Goal: Transaction & Acquisition: Purchase product/service

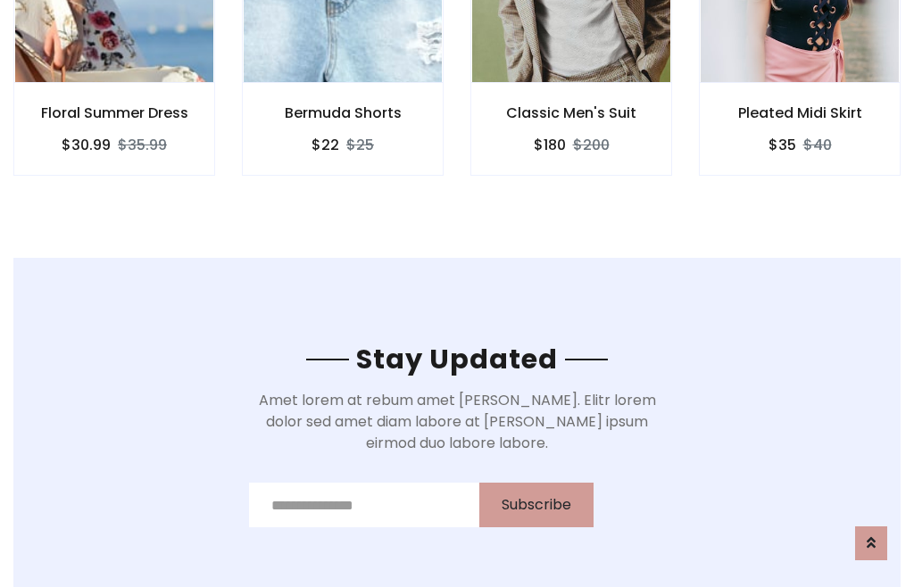
scroll to position [2688, 0]
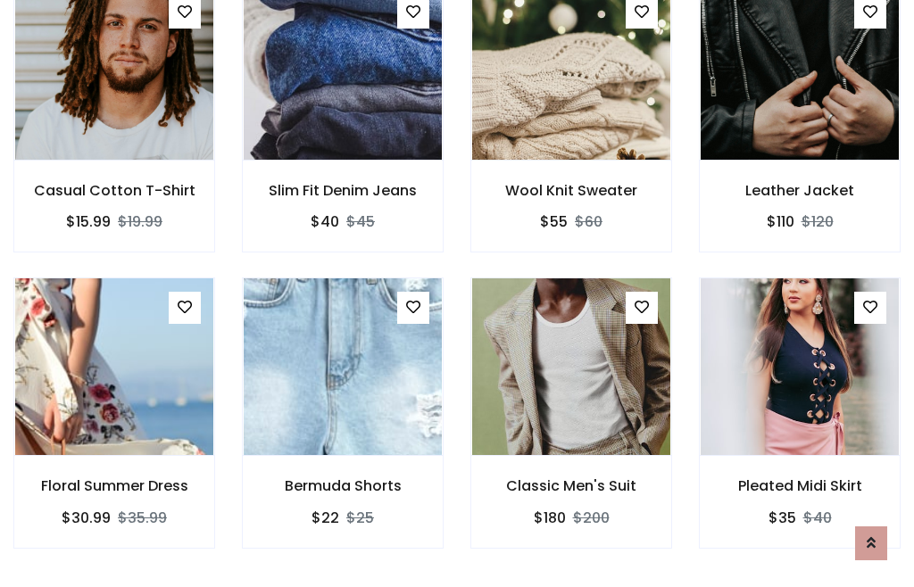
click at [457, 293] on div "Classic Men's Suit $180 $200" at bounding box center [571, 424] width 228 height 295
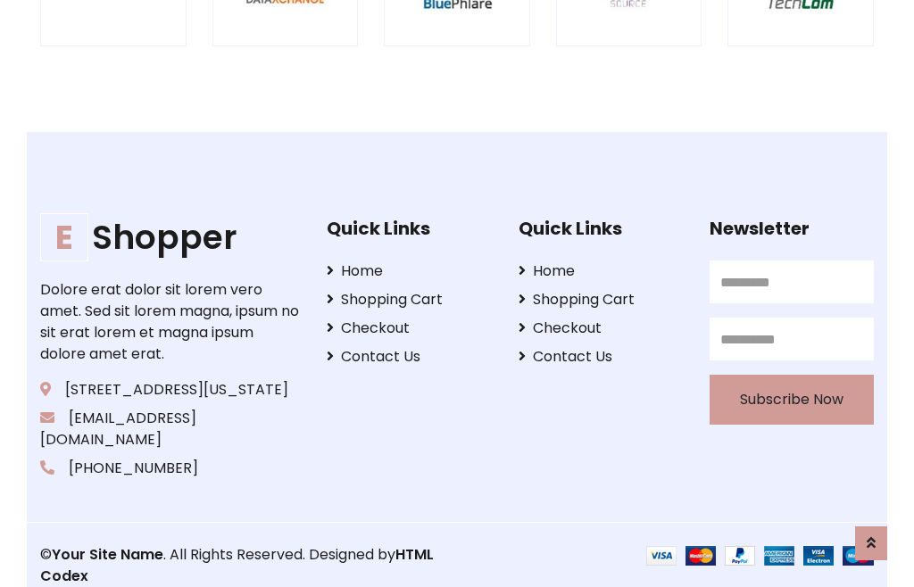
scroll to position [3397, 0]
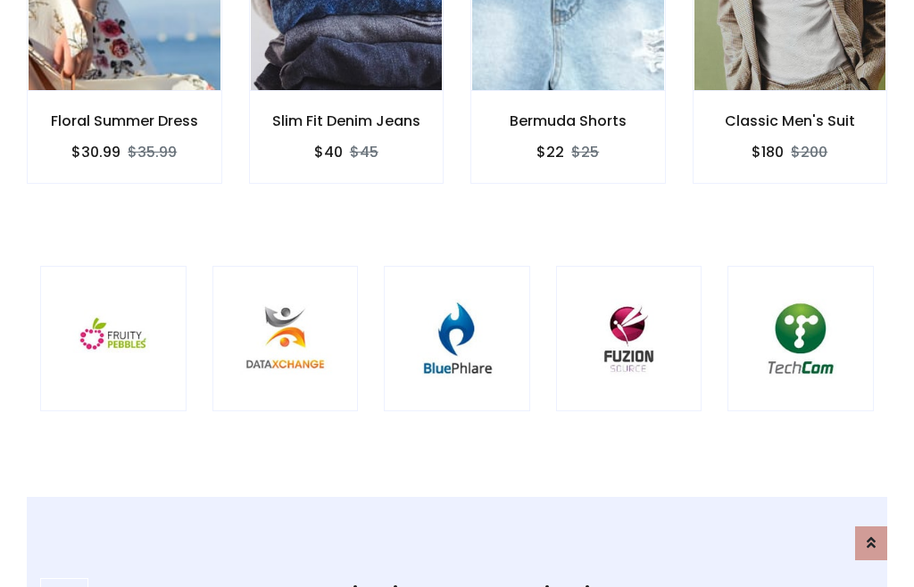
click at [457, 294] on img at bounding box center [457, 339] width 102 height 102
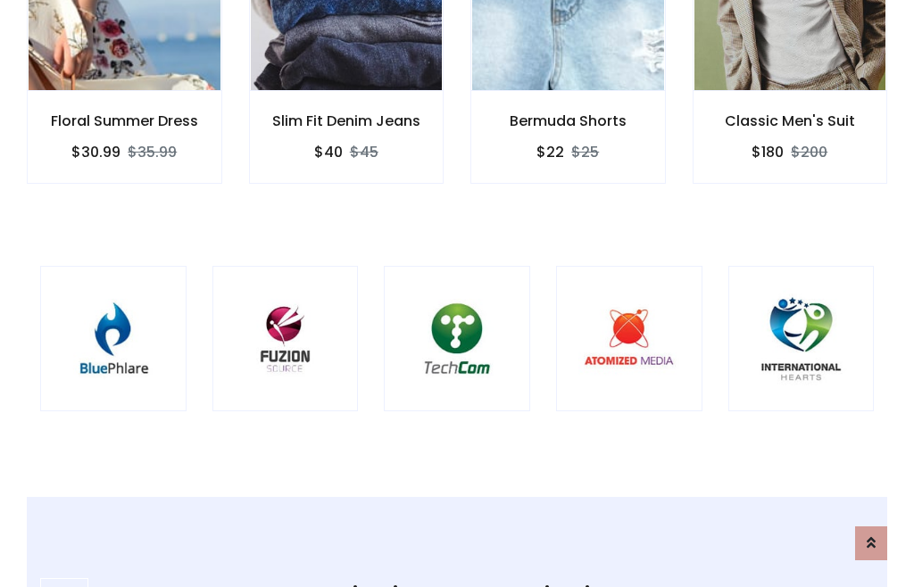
click at [457, 294] on img at bounding box center [457, 339] width 102 height 102
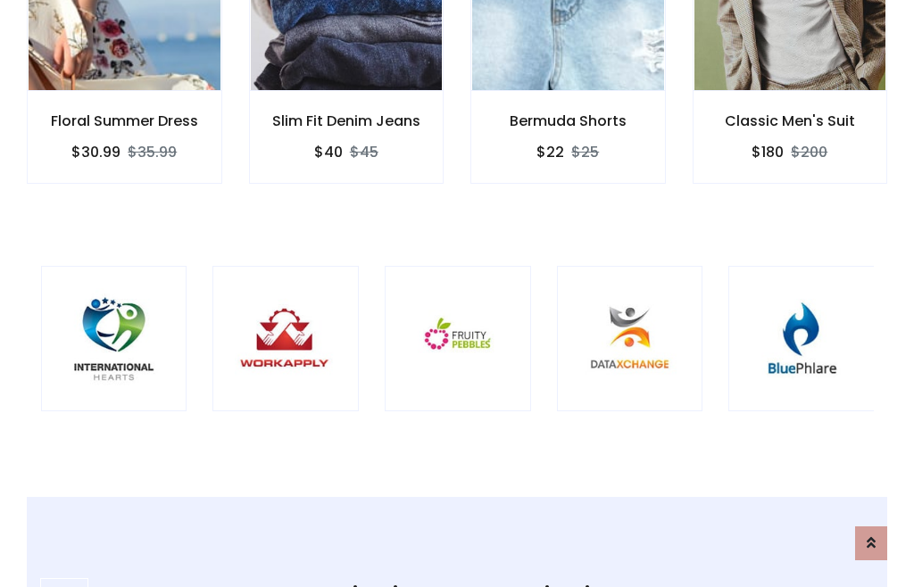
click at [457, 294] on img at bounding box center [458, 339] width 102 height 102
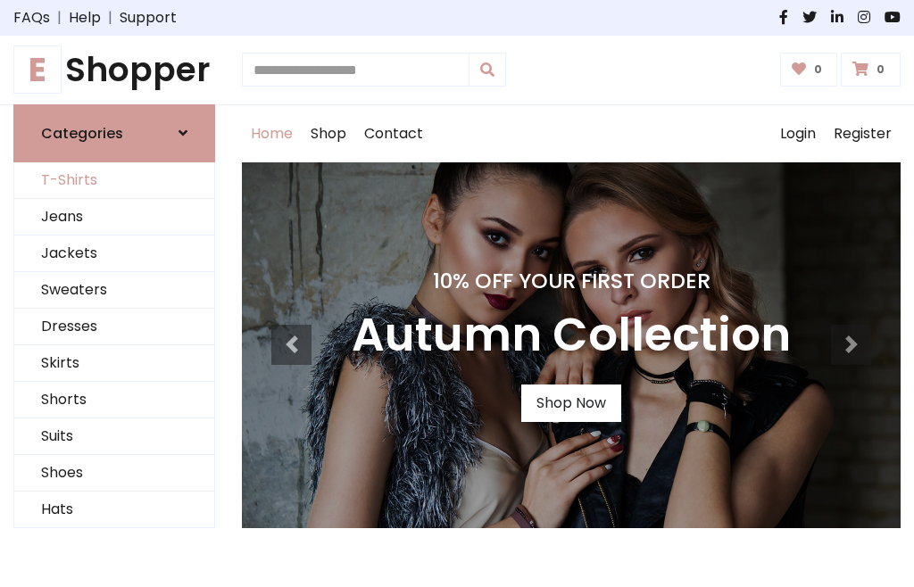
click at [114, 180] on link "T-Shirts" at bounding box center [114, 180] width 200 height 37
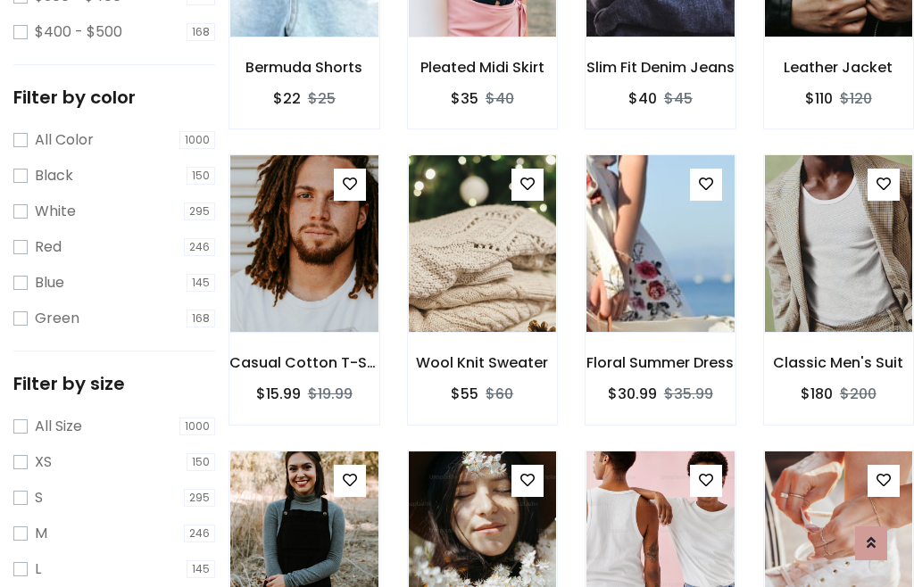
scroll to position [165, 0]
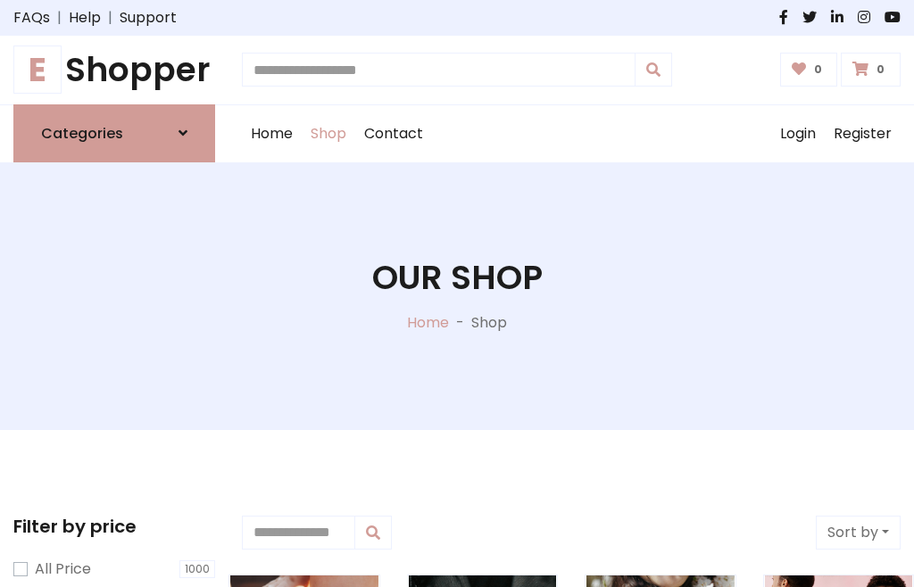
click at [114, 70] on h1 "E Shopper" at bounding box center [114, 70] width 202 height 40
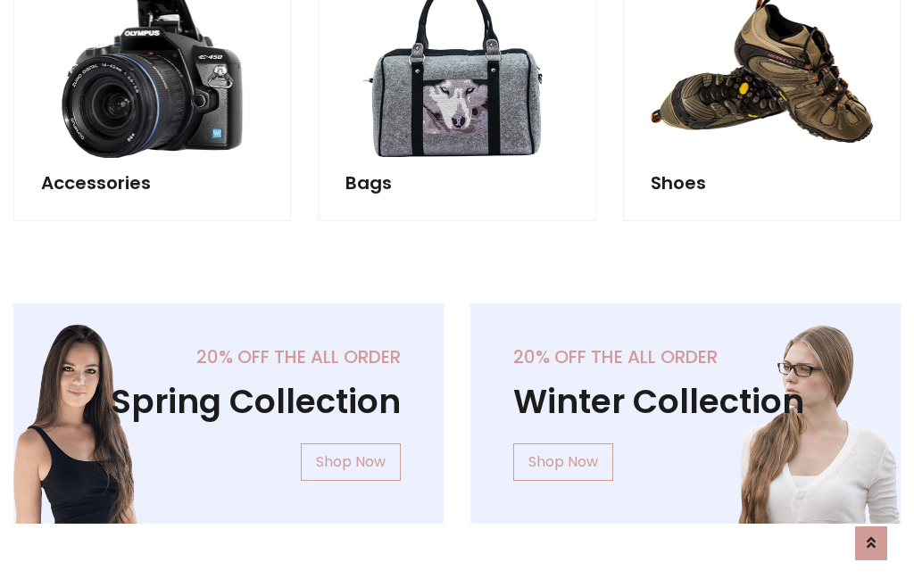
scroll to position [1734, 0]
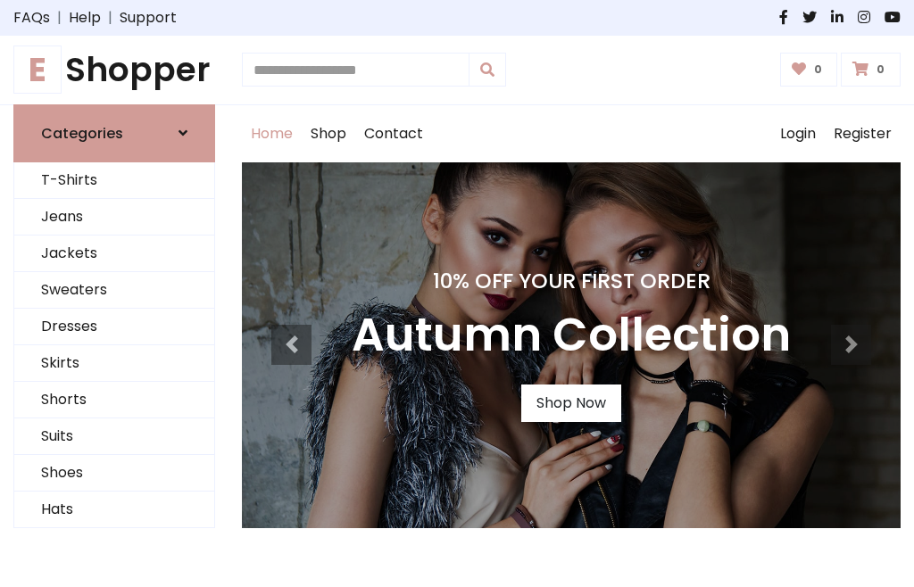
scroll to position [585, 0]
